Goal: Task Accomplishment & Management: Check status

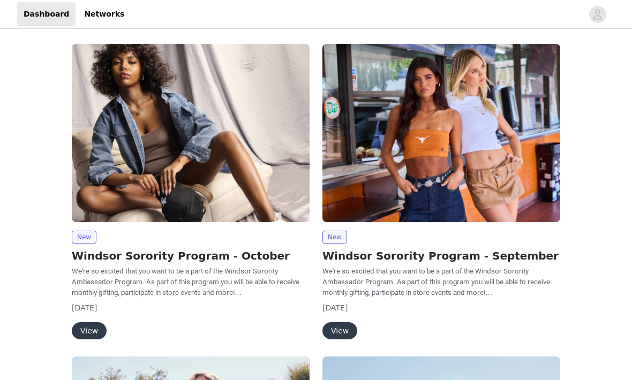
click at [93, 325] on button "View" at bounding box center [89, 330] width 35 height 17
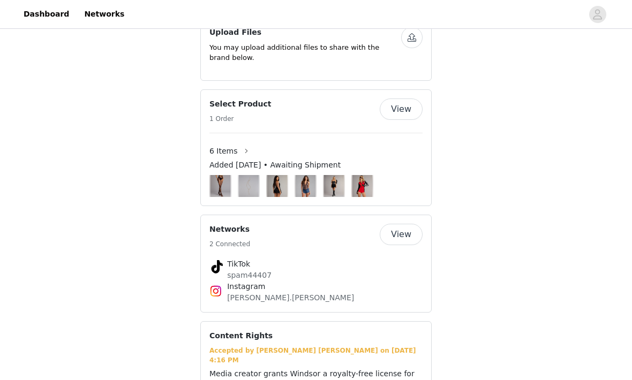
scroll to position [650, 0]
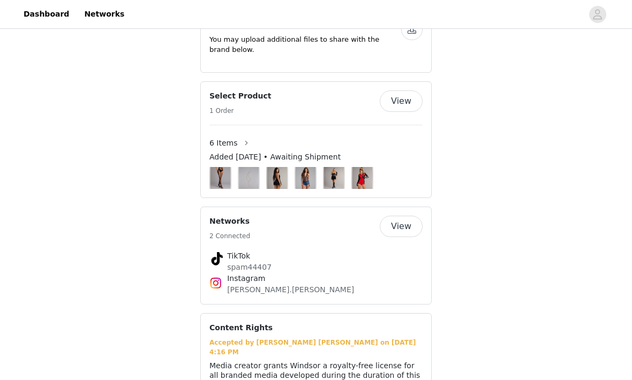
click at [359, 189] on img at bounding box center [361, 178] width 19 height 22
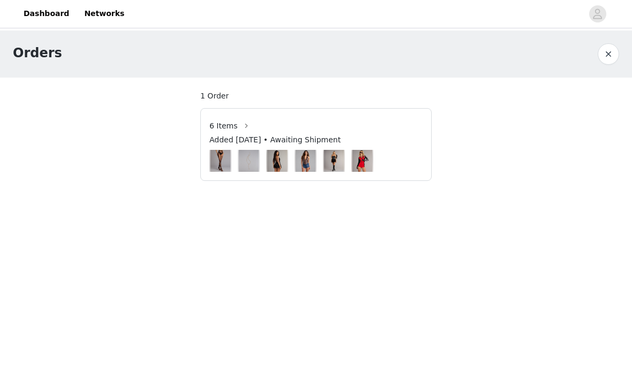
click at [368, 166] on img at bounding box center [361, 161] width 19 height 22
click at [358, 164] on img at bounding box center [361, 161] width 19 height 22
click at [241, 121] on button "button" at bounding box center [246, 126] width 17 height 17
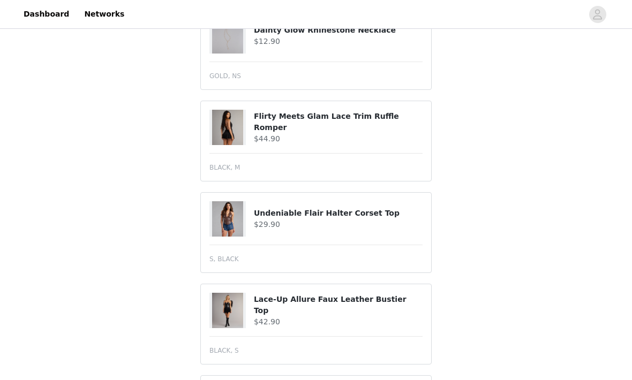
scroll to position [317, 0]
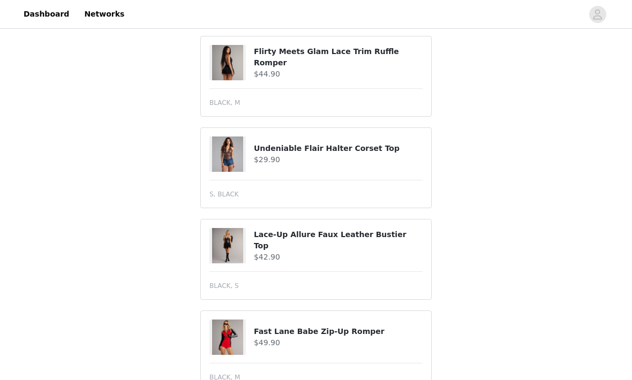
click at [233, 330] on img at bounding box center [227, 337] width 31 height 35
click at [361, 338] on h4 "$49.90" at bounding box center [338, 343] width 169 height 11
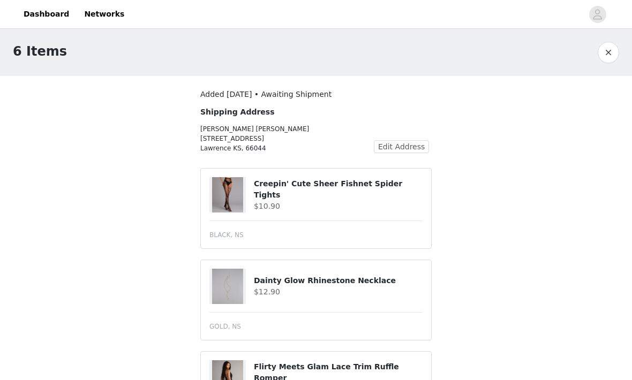
scroll to position [0, 0]
